Goal: Check status: Check status

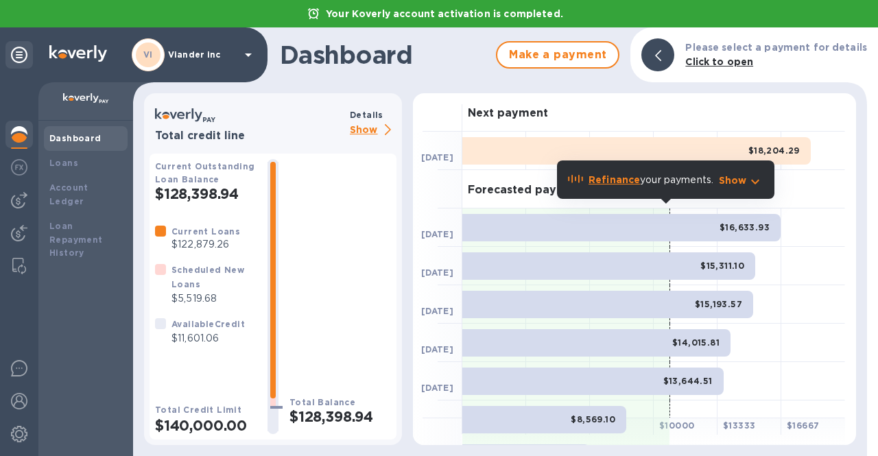
click at [364, 130] on p "Show" at bounding box center [373, 130] width 47 height 17
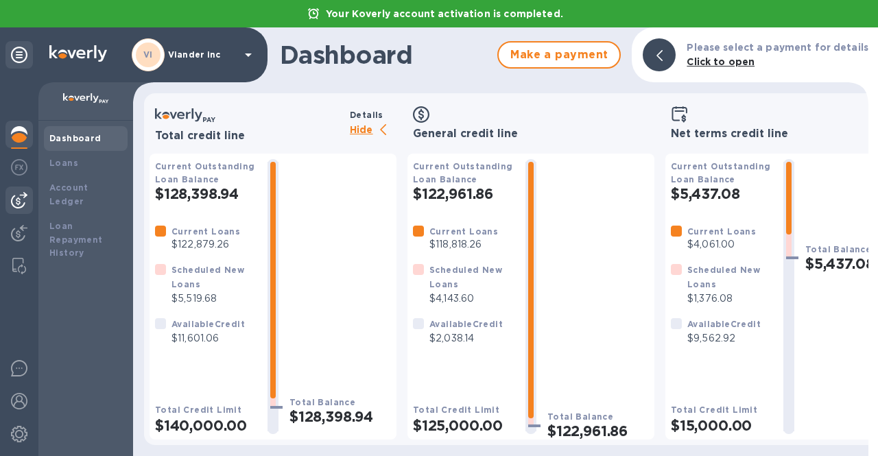
click at [19, 198] on img at bounding box center [19, 200] width 16 height 16
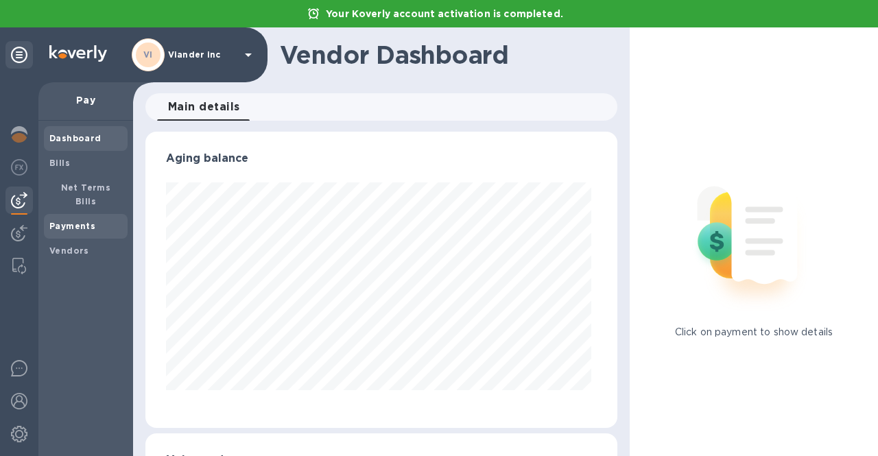
scroll to position [296, 467]
click at [63, 221] on b "Payments" at bounding box center [72, 226] width 46 height 10
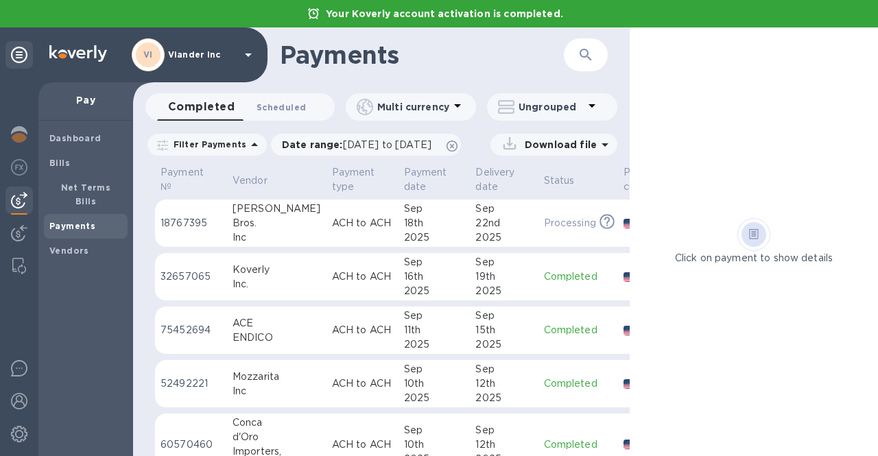
click at [266, 104] on span "Scheduled 0" at bounding box center [281, 107] width 49 height 14
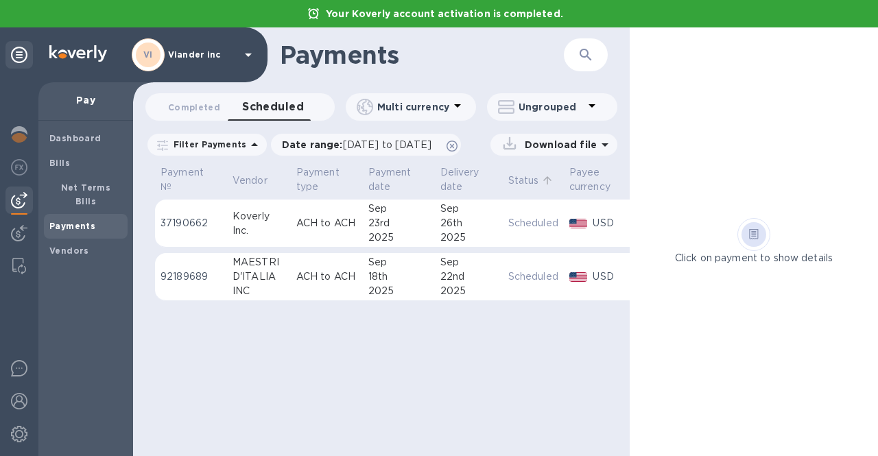
click at [517, 176] on p "Status" at bounding box center [523, 181] width 31 height 14
click at [183, 222] on p "92189689" at bounding box center [191, 223] width 61 height 14
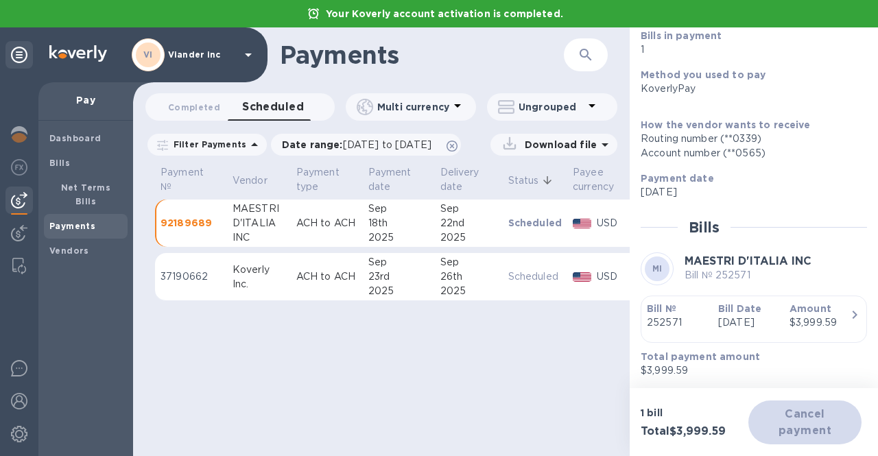
scroll to position [152, 0]
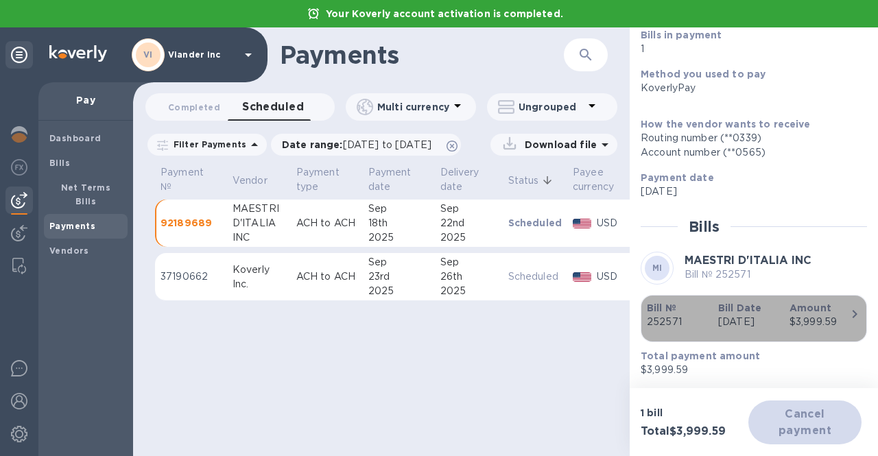
click at [855, 307] on icon "button" at bounding box center [855, 314] width 16 height 16
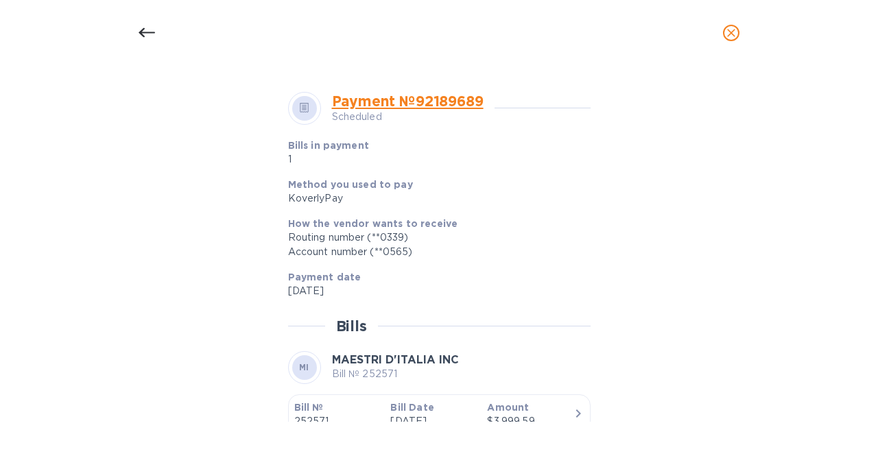
scroll to position [535, 0]
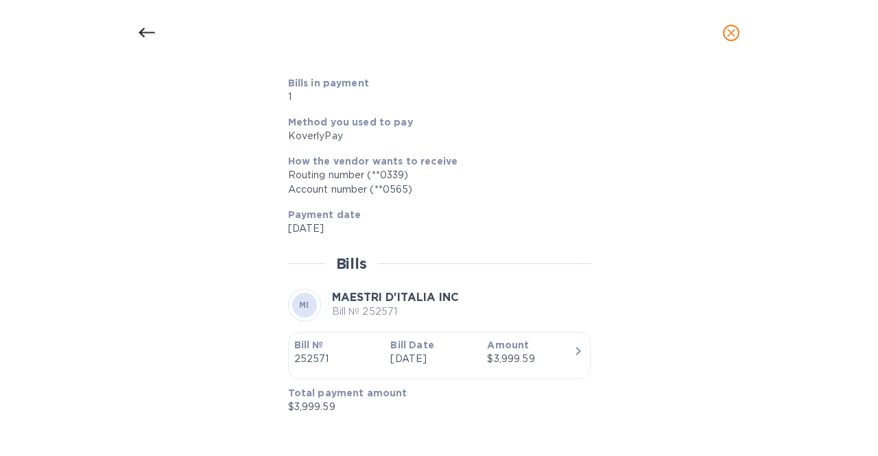
click at [148, 34] on icon at bounding box center [147, 33] width 16 height 16
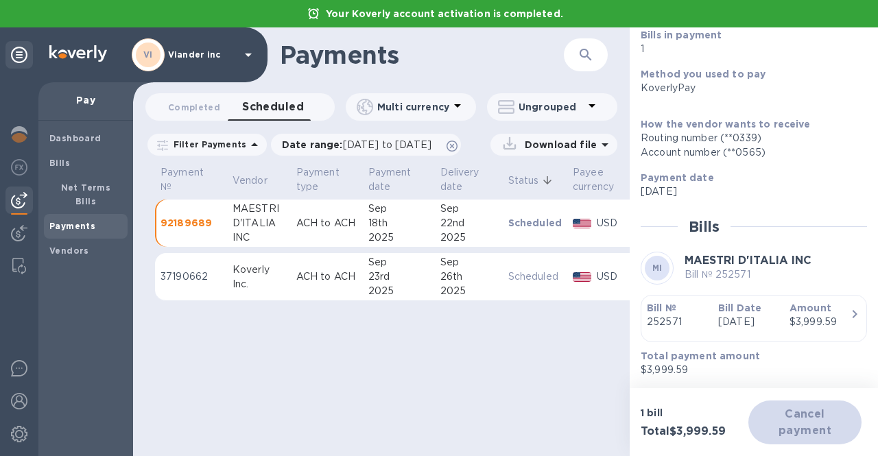
scroll to position [502, 0]
